Goal: Task Accomplishment & Management: Use online tool/utility

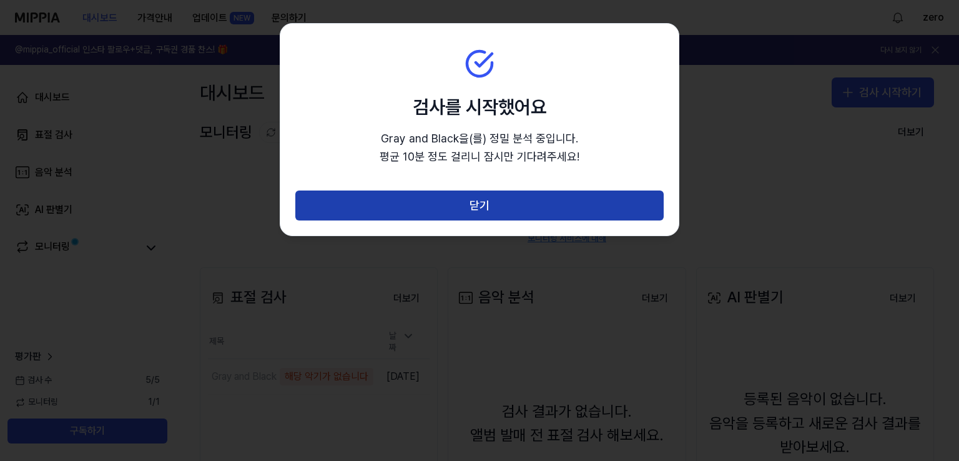
click at [467, 214] on button "닫기" at bounding box center [479, 205] width 368 height 30
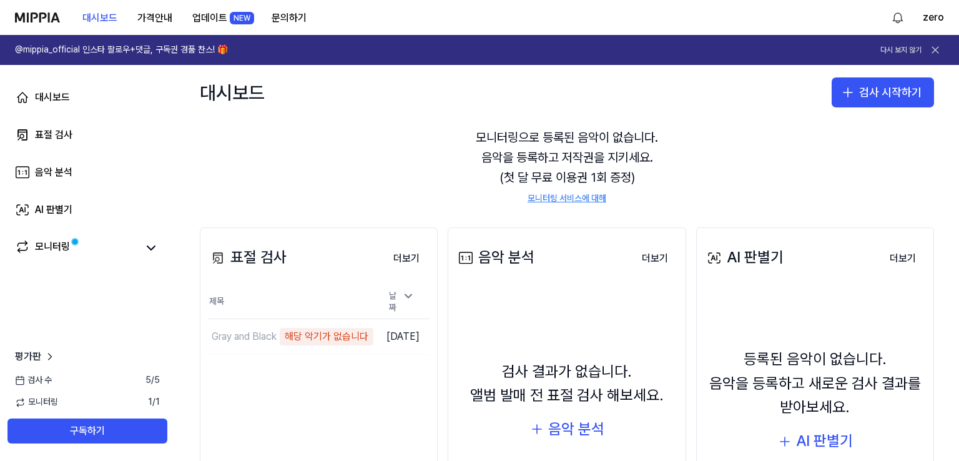
scroll to position [62, 0]
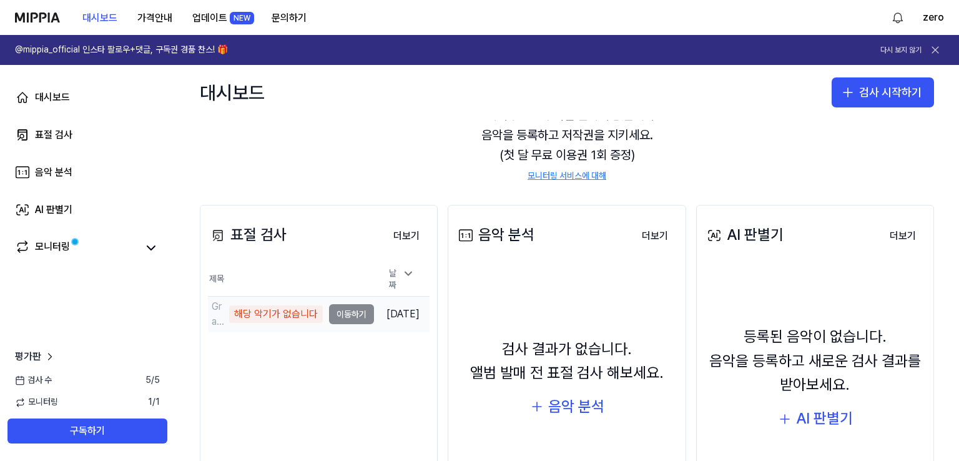
click at [383, 310] on td "[DATE]" at bounding box center [402, 314] width 56 height 36
click at [350, 310] on td "Gray and Black 해당 악기가 없습니다 이동하기" at bounding box center [291, 313] width 166 height 35
click at [229, 310] on div "해당 악기가 없습니다" at bounding box center [276, 313] width 94 height 17
click at [299, 310] on div "해당 악기가 없습니다" at bounding box center [276, 313] width 94 height 17
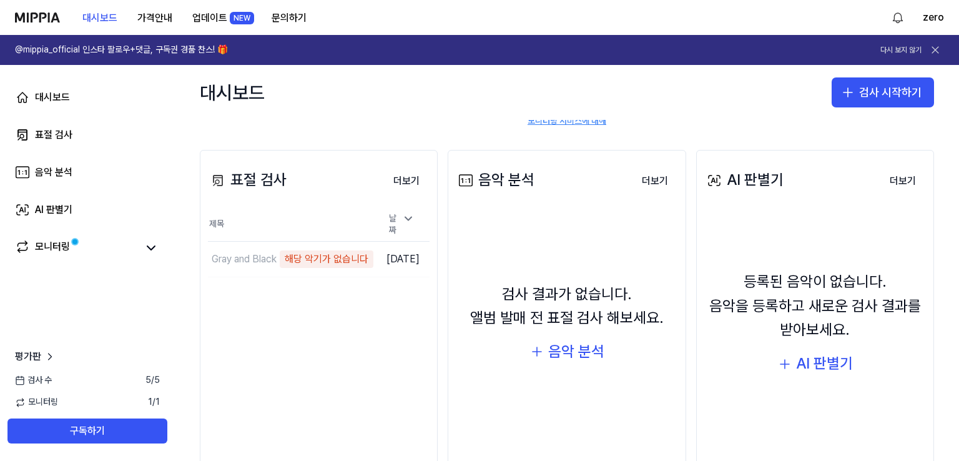
scroll to position [160, 0]
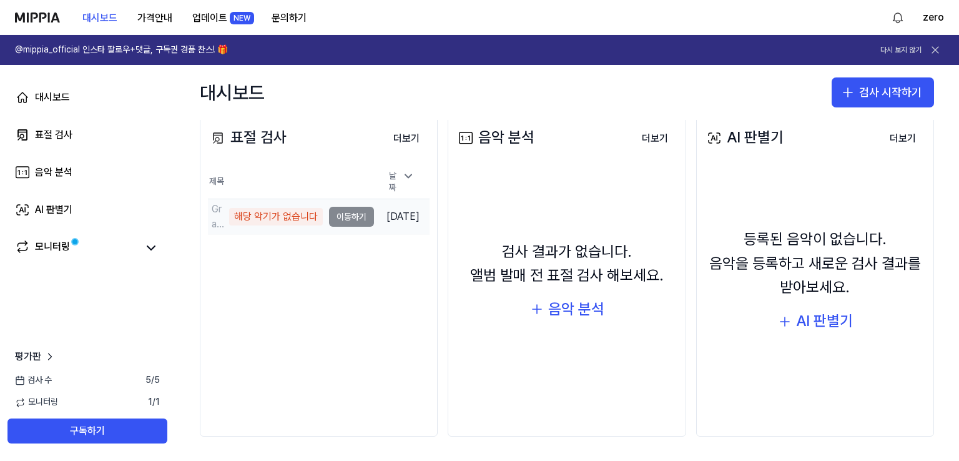
click at [389, 225] on td "[DATE]" at bounding box center [402, 216] width 56 height 36
click at [333, 218] on td "Gray and Black 해당 악기가 없습니다 이동하기" at bounding box center [291, 216] width 166 height 35
click at [402, 207] on td "[DATE]" at bounding box center [402, 216] width 56 height 36
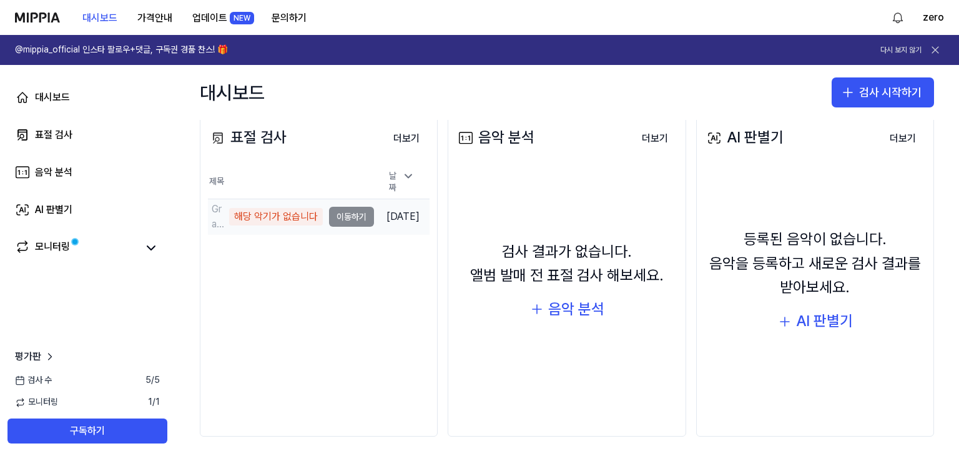
click at [359, 212] on td "Gray and Black 해당 악기가 없습니다 이동하기" at bounding box center [291, 216] width 166 height 35
click at [270, 212] on div "해당 악기가 없습니다" at bounding box center [276, 216] width 94 height 17
click at [239, 213] on div "해당 악기가 없습니다" at bounding box center [276, 216] width 94 height 17
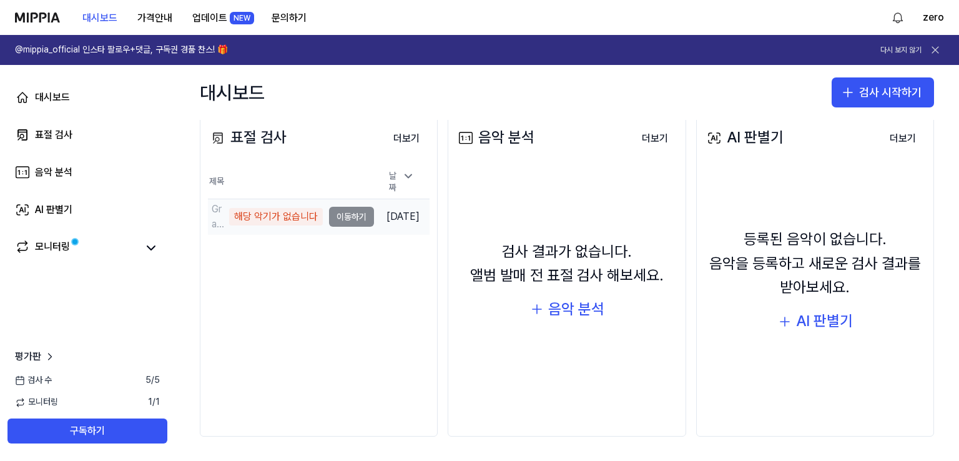
click at [380, 210] on td "[DATE]" at bounding box center [402, 216] width 56 height 36
click at [59, 245] on div "모니터링" at bounding box center [52, 247] width 35 height 17
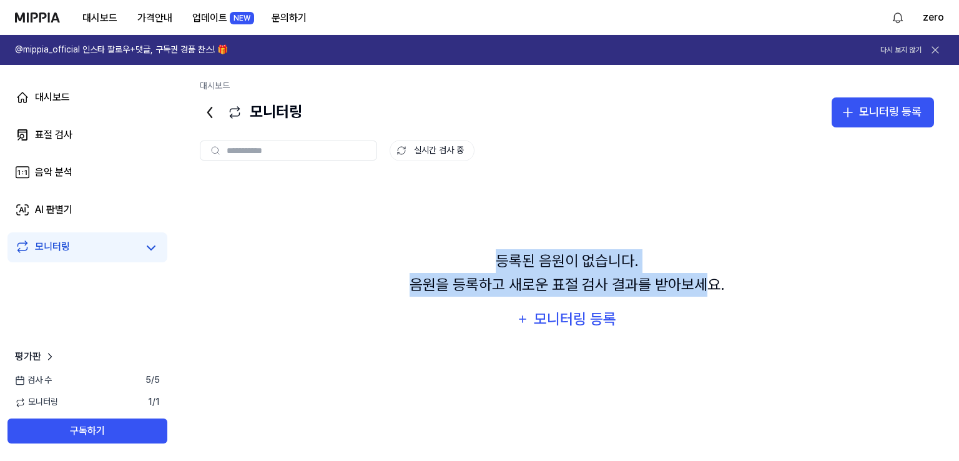
drag, startPoint x: 501, startPoint y: 258, endPoint x: 714, endPoint y: 298, distance: 217.2
click at [708, 290] on div "등록된 음원이 없습니다. 음원을 등록하고 새로운 표절 검사 결과를 받아보세요." at bounding box center [566, 273] width 315 height 48
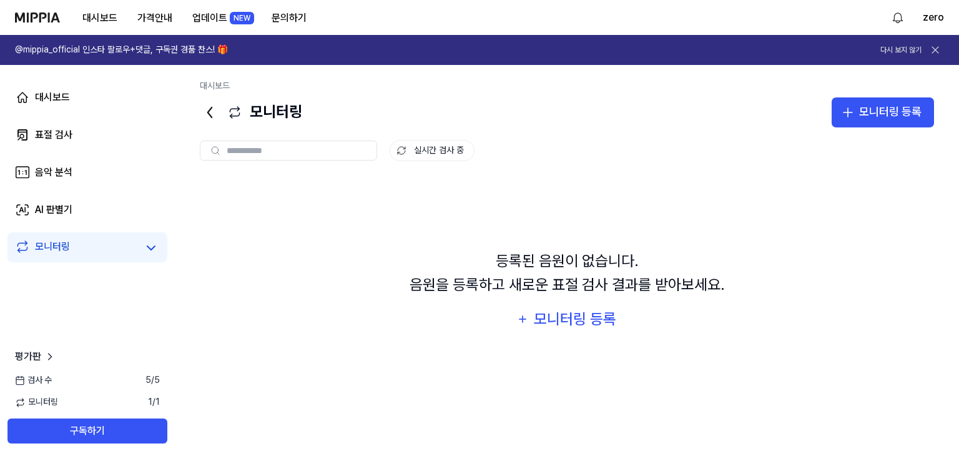
click at [717, 305] on div "등록된 음원이 없습니다. 음원을 등록하고 새로운 표절 검사 결과를 받아보세요. 모니터링 등록" at bounding box center [567, 290] width 734 height 226
click at [562, 318] on div "모니터링 등록" at bounding box center [574, 319] width 85 height 24
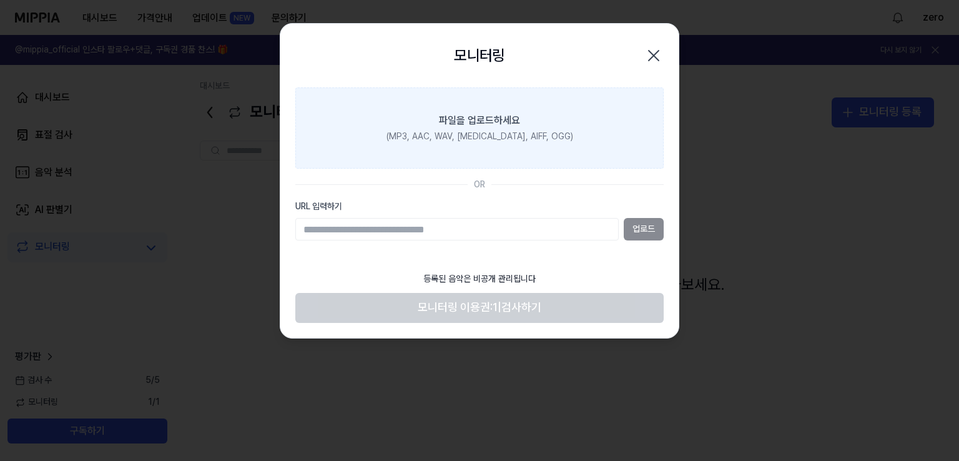
click at [507, 120] on div "파일을 업로드하세요" at bounding box center [479, 120] width 81 height 15
click at [0, 0] on input "파일을 업로드하세요 (MP3, AAC, WAV, [MEDICAL_DATA], AIFF, OGG)" at bounding box center [0, 0] width 0 height 0
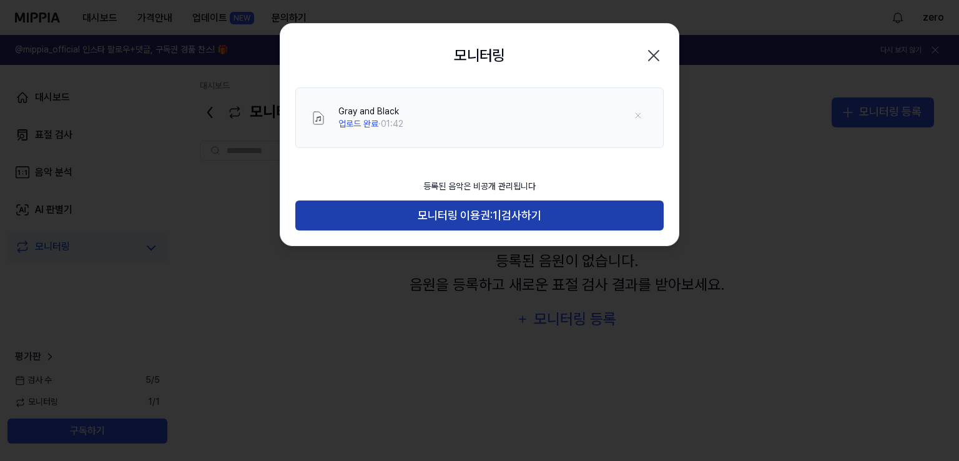
click at [461, 220] on span "모니터링 이용권:" at bounding box center [455, 216] width 75 height 18
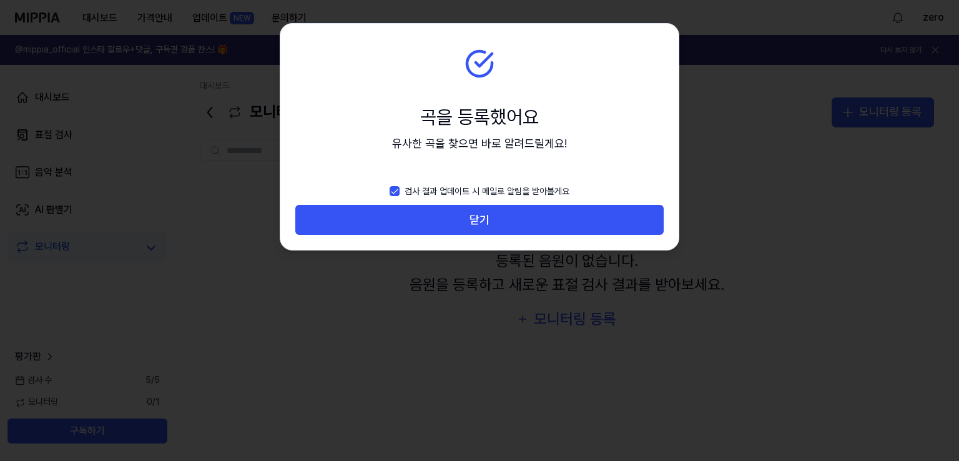
click at [461, 220] on button "닫기" at bounding box center [479, 220] width 368 height 30
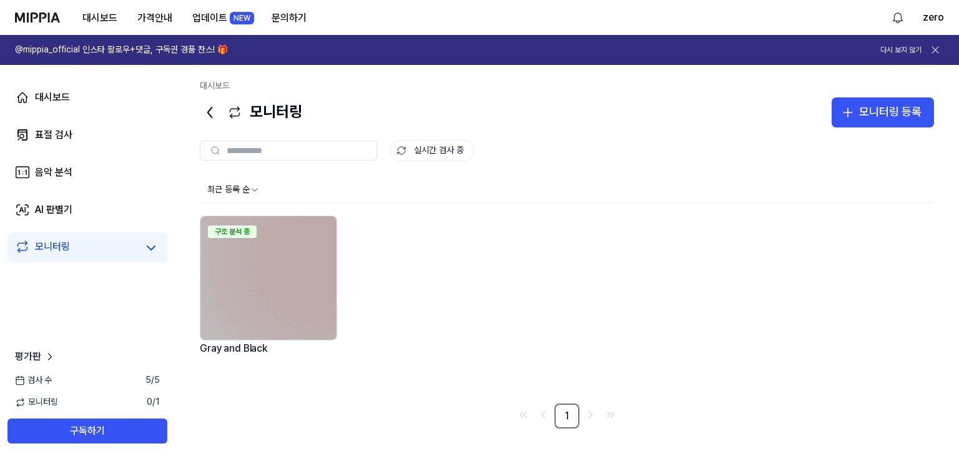
click at [221, 348] on div "Gray and Black" at bounding box center [268, 356] width 137 height 32
click at [224, 245] on img at bounding box center [268, 278] width 136 height 124
click at [87, 140] on link "표절 검사" at bounding box center [87, 135] width 160 height 30
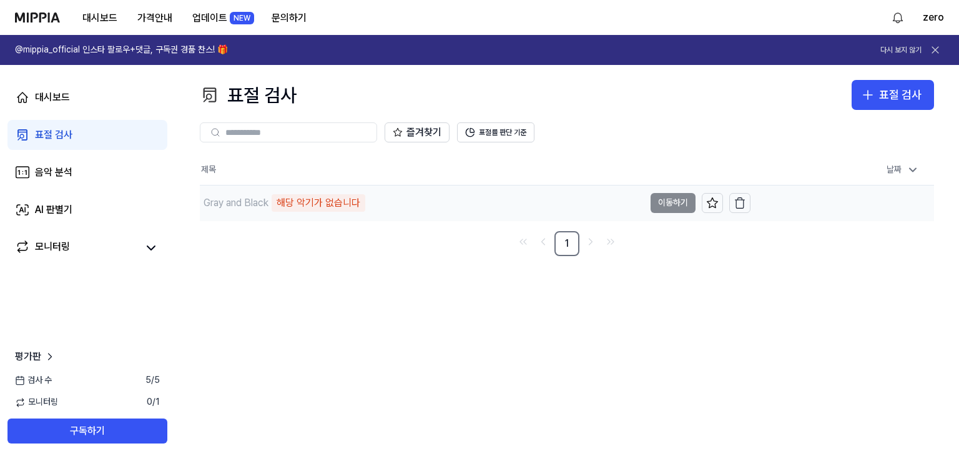
click at [323, 194] on div "해당 악기가 없습니다" at bounding box center [319, 202] width 94 height 17
click at [667, 208] on td "Gray and Black 해당 악기가 없습니다 이동하기" at bounding box center [475, 202] width 551 height 35
click at [743, 207] on icon "button" at bounding box center [739, 203] width 12 height 12
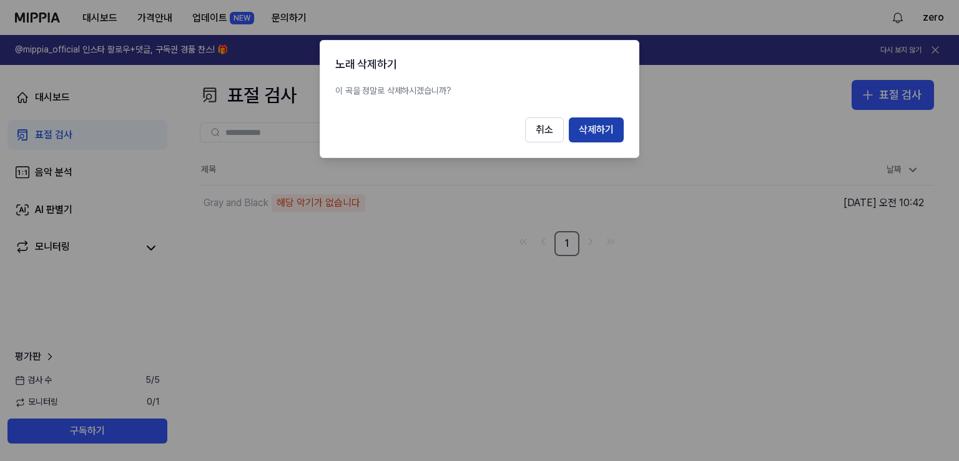
click at [589, 130] on button "삭제하기" at bounding box center [596, 129] width 55 height 25
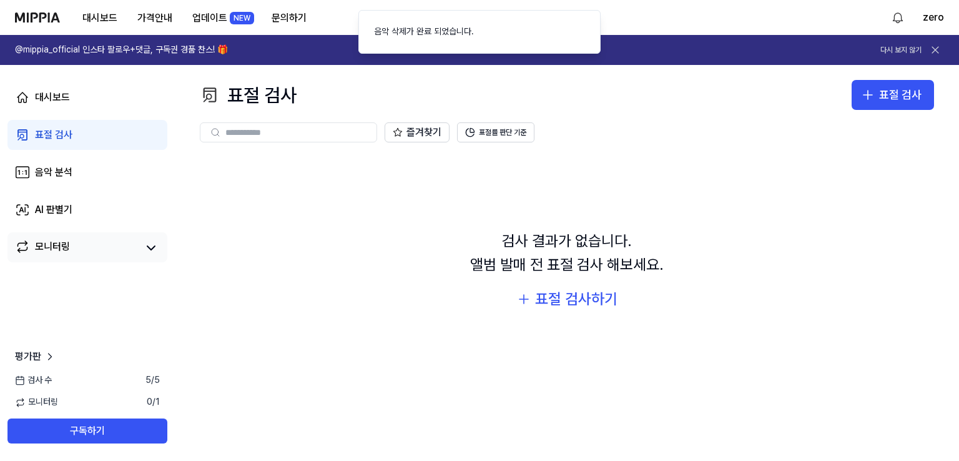
click at [57, 240] on div "모니터링" at bounding box center [52, 247] width 35 height 17
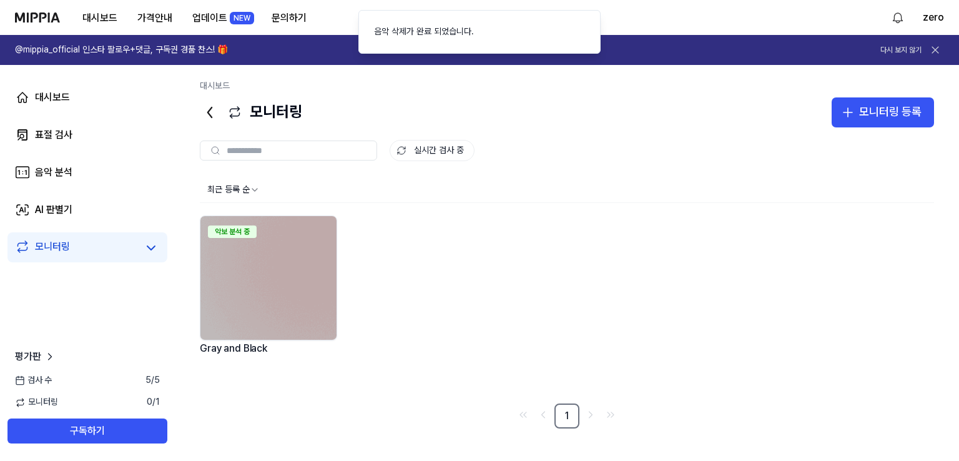
click at [237, 345] on div "Gray and Black" at bounding box center [268, 356] width 137 height 32
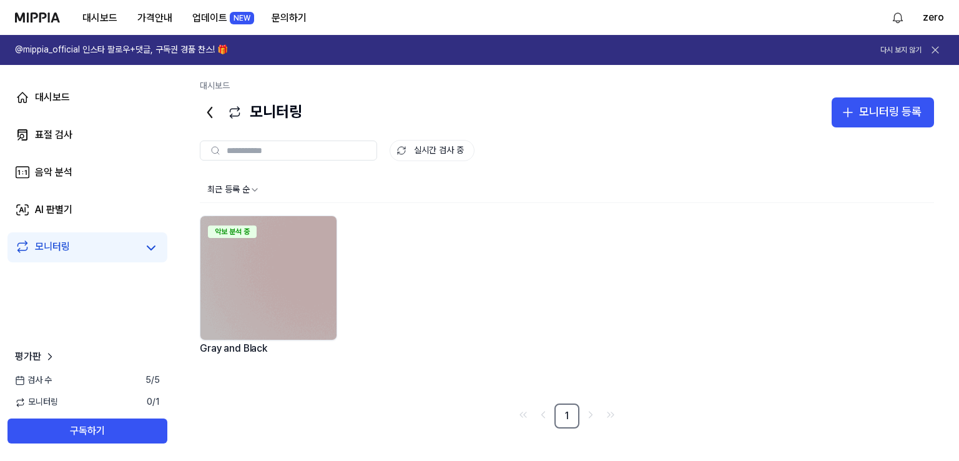
drag, startPoint x: 270, startPoint y: 281, endPoint x: 456, endPoint y: 308, distance: 187.4
click at [456, 308] on div "악보 분석 중 Gray and Black" at bounding box center [567, 304] width 734 height 179
